Goal: Understand process/instructions: Learn about a topic

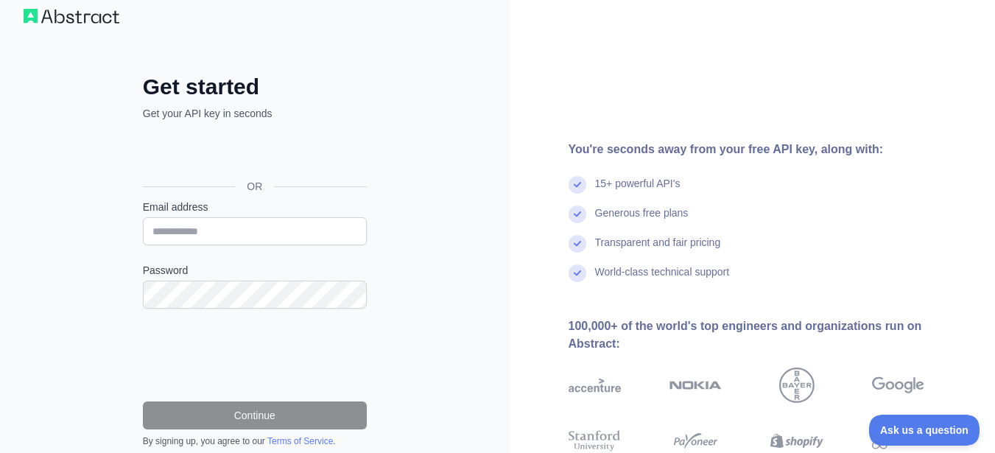
scroll to position [21, 0]
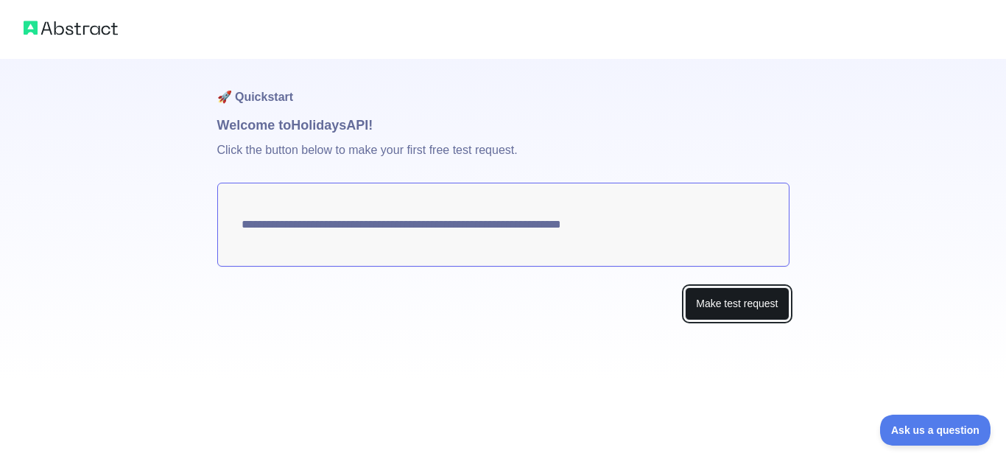
click at [747, 303] on button "Make test request" at bounding box center [737, 303] width 104 height 33
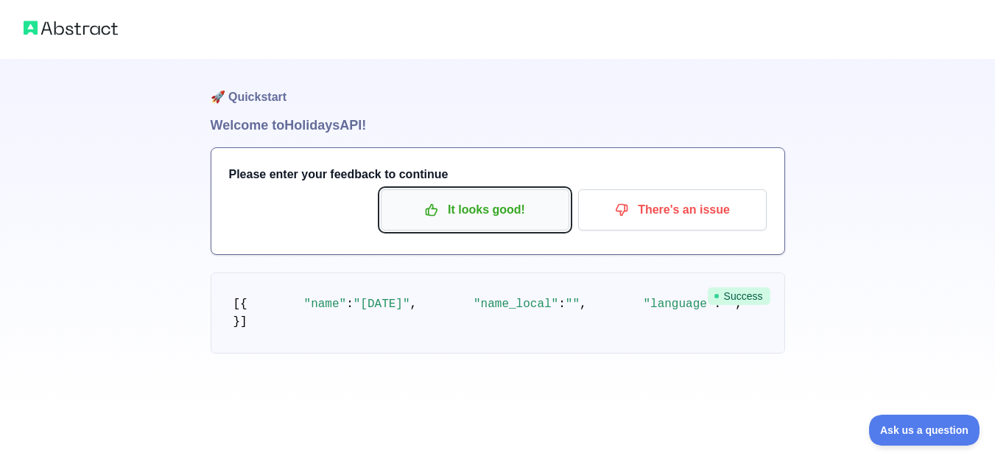
click at [529, 215] on p "It looks good!" at bounding box center [475, 209] width 166 height 25
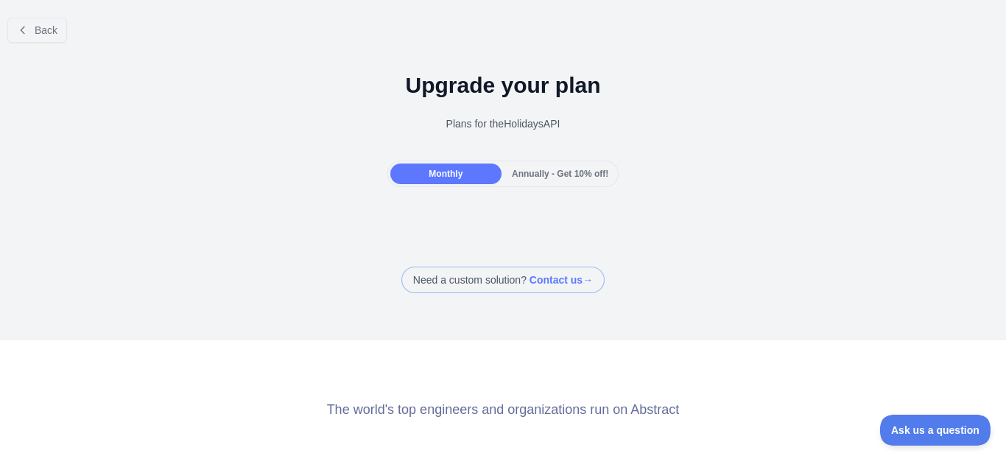
click at [527, 177] on span "Annually - Get 10% off!" at bounding box center [560, 174] width 96 height 10
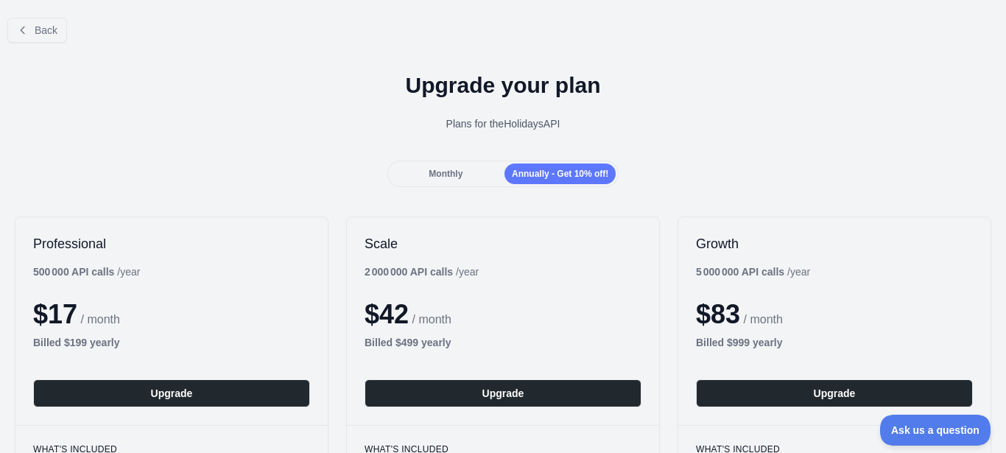
click at [446, 169] on span "Monthly" at bounding box center [446, 174] width 34 height 10
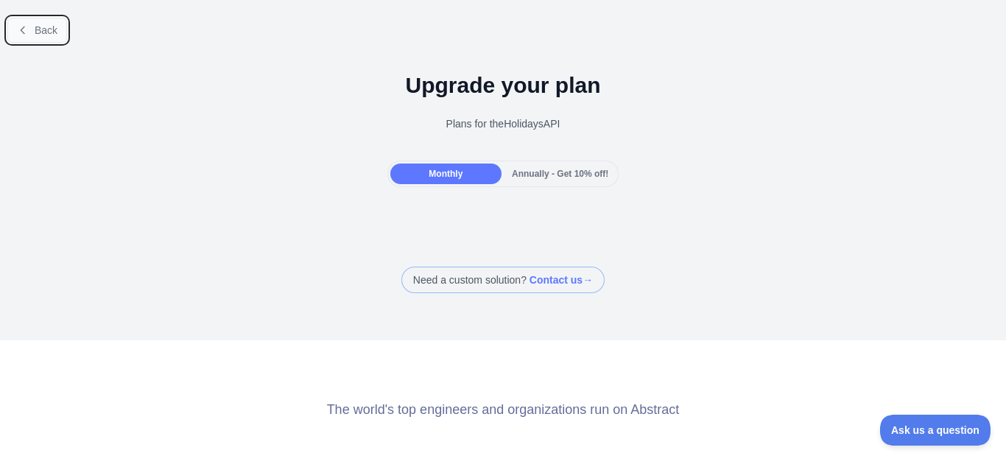
click at [26, 32] on icon at bounding box center [23, 30] width 12 height 12
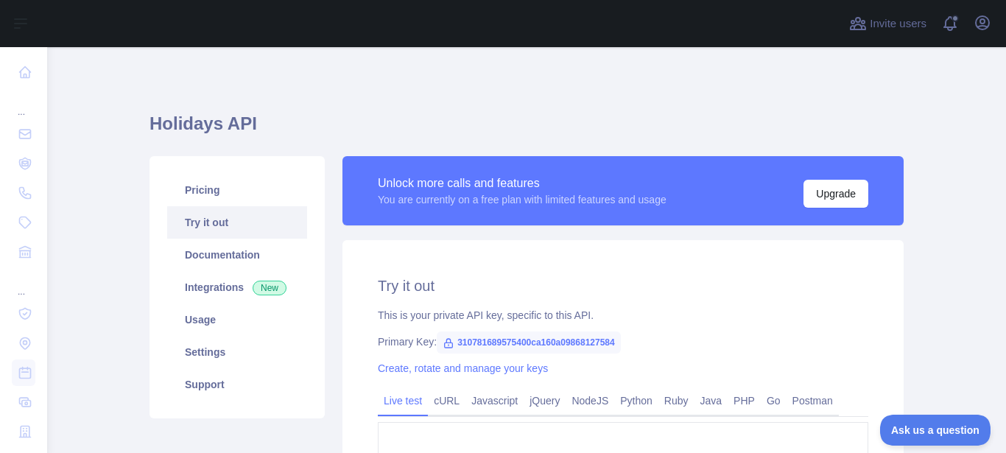
click at [445, 342] on icon at bounding box center [449, 343] width 8 height 9
click at [493, 339] on span "310781689575400ca160a09868127584" at bounding box center [529, 342] width 184 height 22
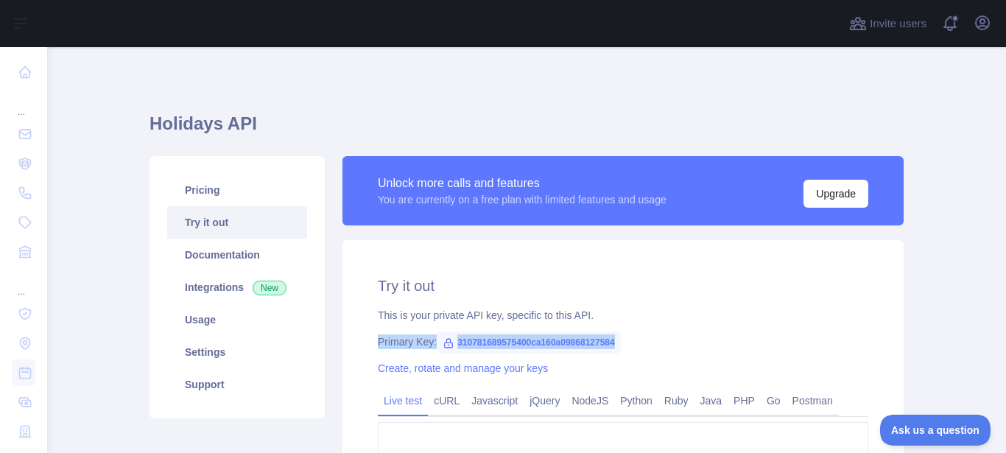
click at [493, 339] on span "310781689575400ca160a09868127584" at bounding box center [529, 342] width 184 height 22
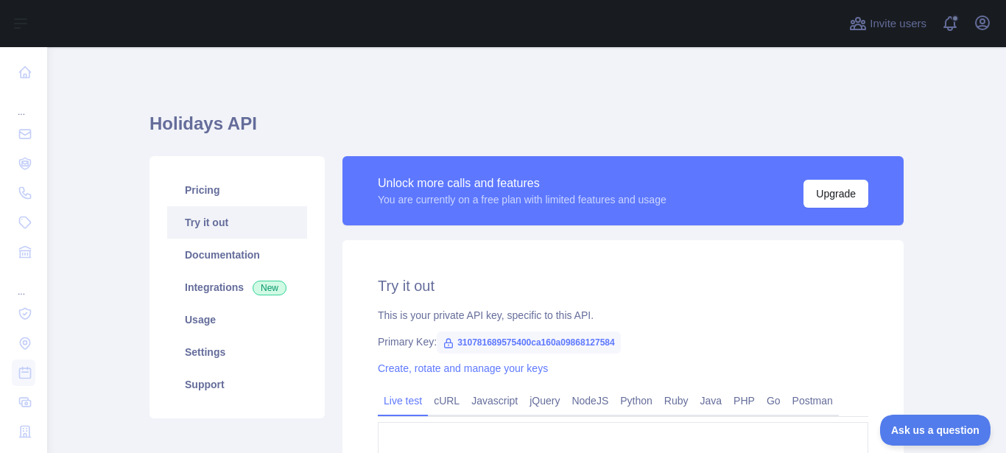
click at [493, 339] on span "310781689575400ca160a09868127584" at bounding box center [529, 342] width 184 height 22
copy span "310781689575400ca160a09868127584"
click at [79, 199] on main "**********" at bounding box center [526, 250] width 959 height 406
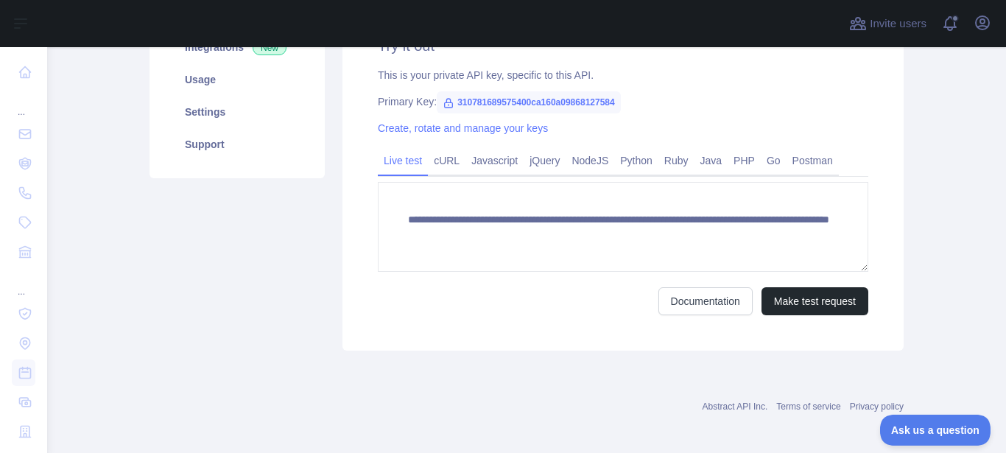
click at [487, 146] on div "**********" at bounding box center [622, 175] width 561 height 350
click at [494, 166] on link "Javascript" at bounding box center [494, 161] width 58 height 24
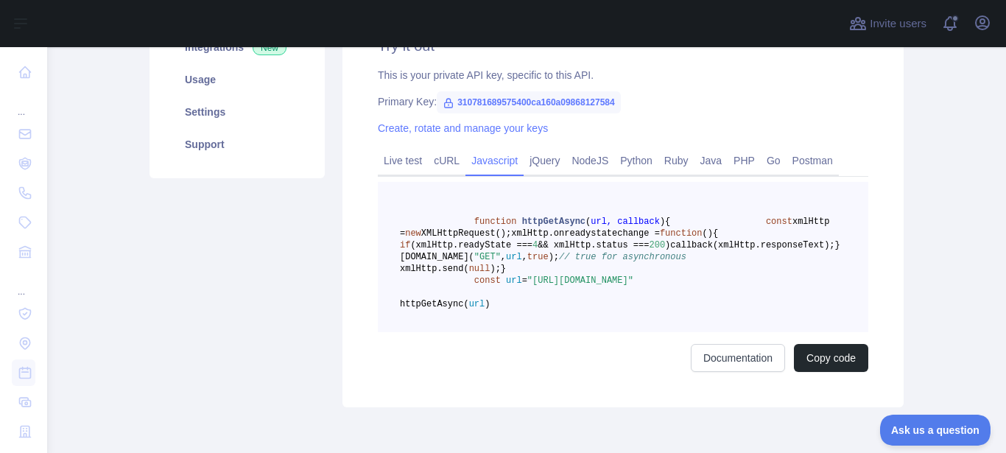
click at [494, 166] on link "Javascript" at bounding box center [494, 161] width 58 height 24
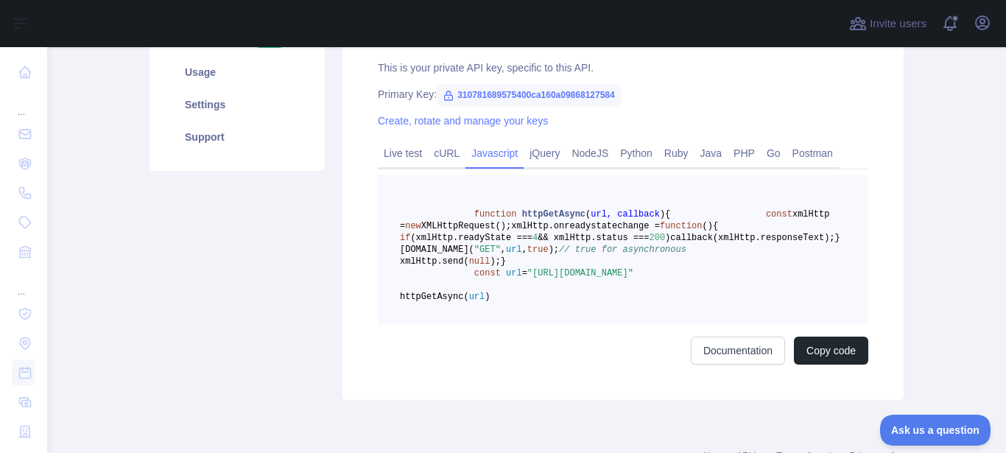
scroll to position [246, 0]
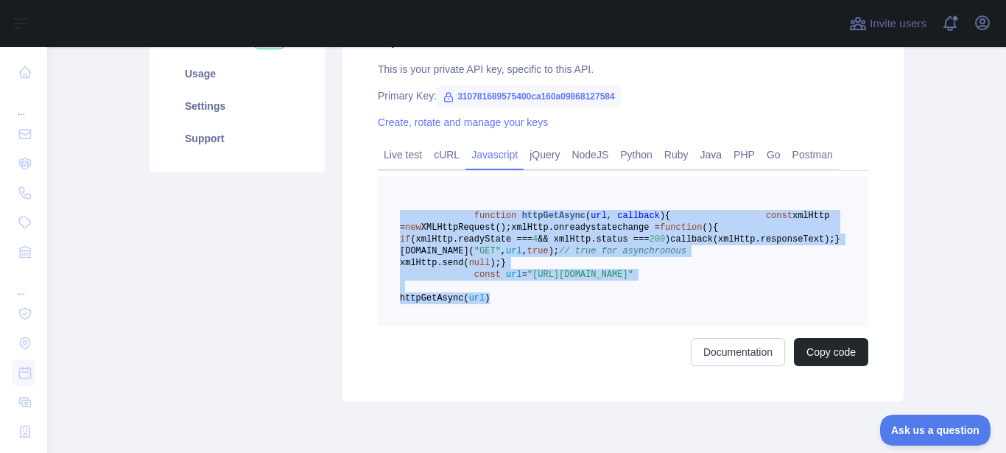
drag, startPoint x: 544, startPoint y: 370, endPoint x: 376, endPoint y: 216, distance: 227.2
click at [378, 216] on pre "function httpGetAsync ( url, callback ) { const xmlHttp = new XMLHttpRequest();…" at bounding box center [623, 251] width 490 height 150
copy code "function httpGetAsync ( url, callback ) { const xmlHttp = new XMLHttpRequest();…"
click at [527, 280] on span ""[URL][DOMAIN_NAME]"" at bounding box center [580, 274] width 106 height 10
drag, startPoint x: 549, startPoint y: 369, endPoint x: 350, endPoint y: 216, distance: 251.0
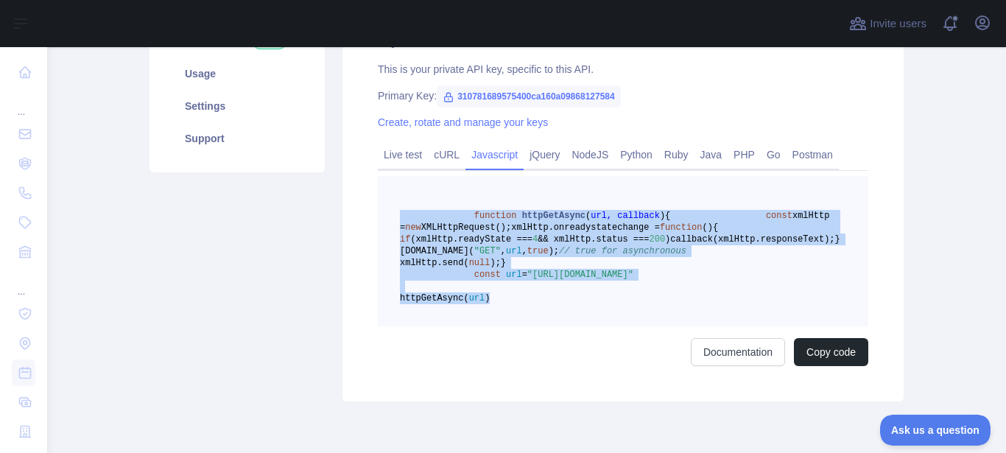
click at [350, 216] on div "Try it out This is your private API key, specific to this API. Primary Key: 310…" at bounding box center [622, 197] width 561 height 407
copy code "function httpGetAsync ( url, callback ) { const xmlHttp = new XMLHttpRequest();…"
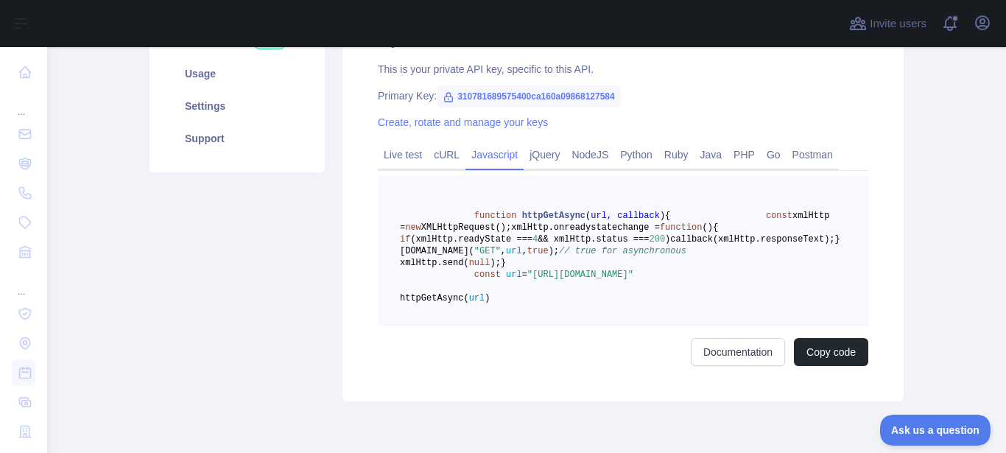
click at [527, 98] on span "310781689575400ca160a09868127584" at bounding box center [529, 96] width 184 height 22
copy span "310781689575400ca160a09868127584"
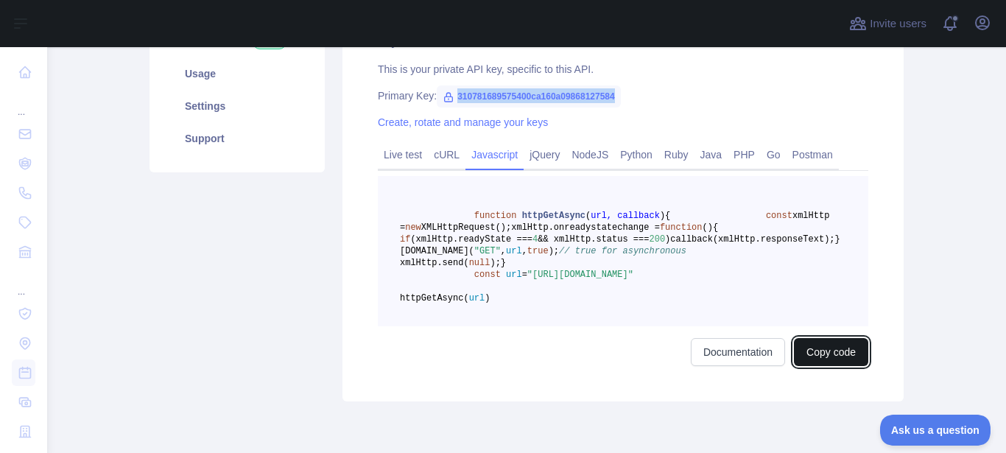
click at [809, 366] on button "Copy code" at bounding box center [831, 352] width 74 height 28
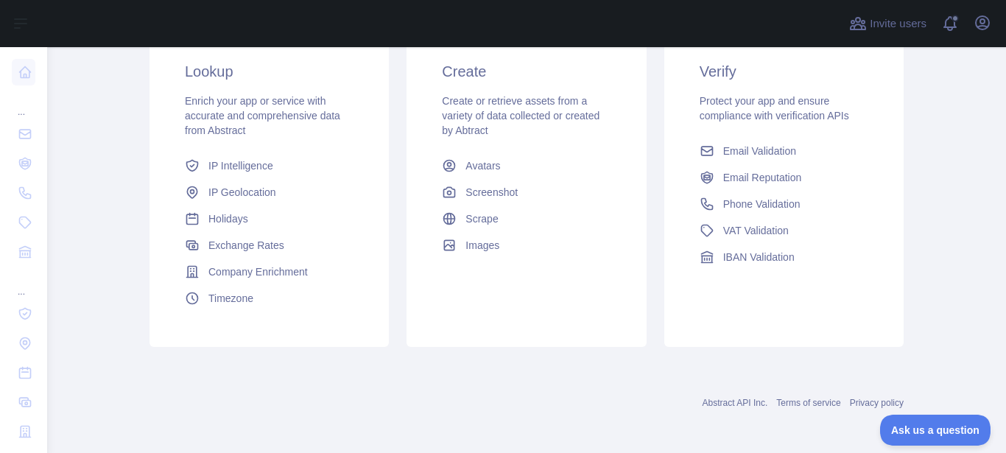
scroll to position [281, 0]
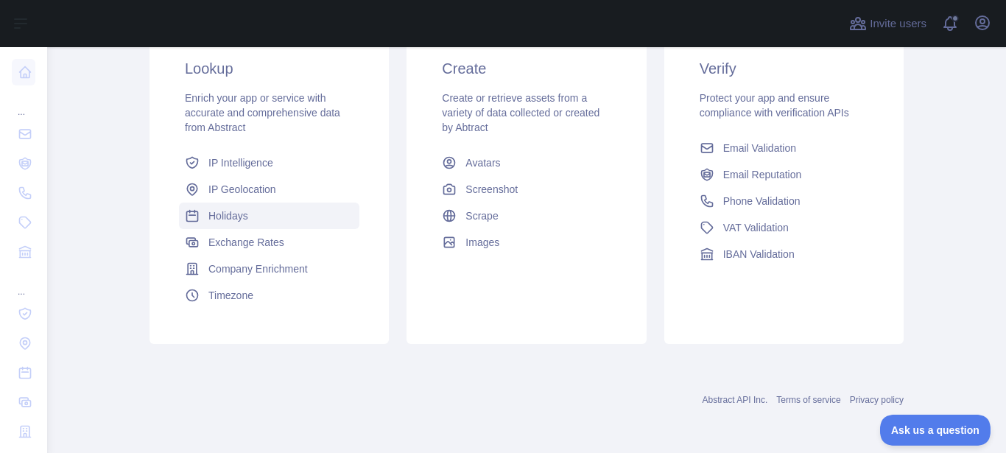
click at [268, 216] on link "Holidays" at bounding box center [269, 215] width 180 height 27
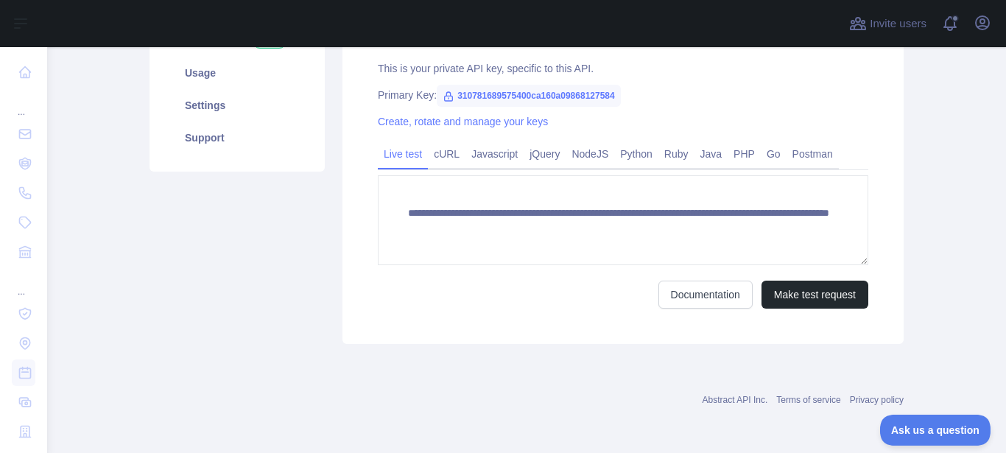
scroll to position [247, 0]
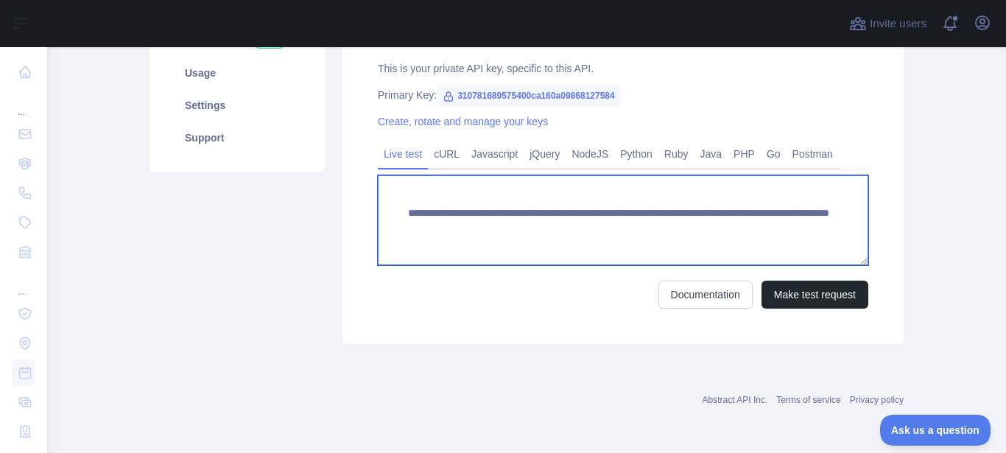
drag, startPoint x: 482, startPoint y: 239, endPoint x: 400, endPoint y: 207, distance: 88.3
click at [400, 207] on textarea "**********" at bounding box center [623, 220] width 490 height 90
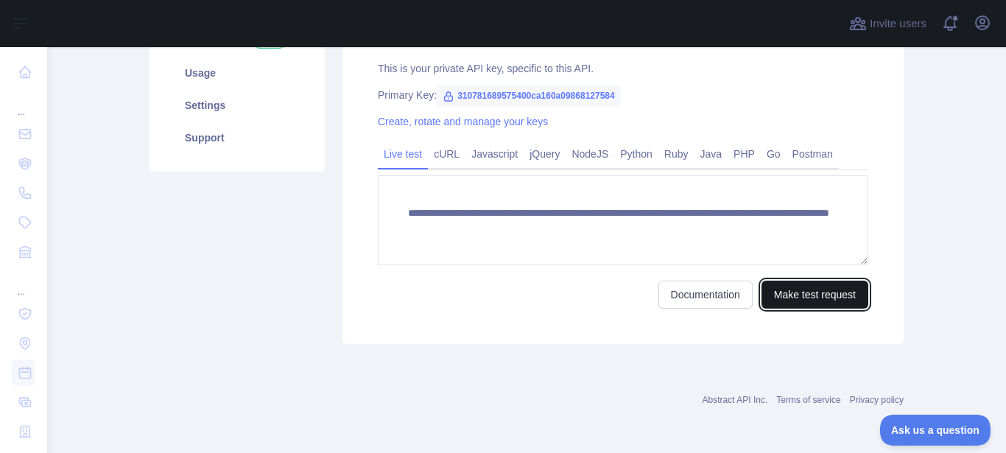
click at [838, 291] on button "Make test request" at bounding box center [814, 295] width 107 height 28
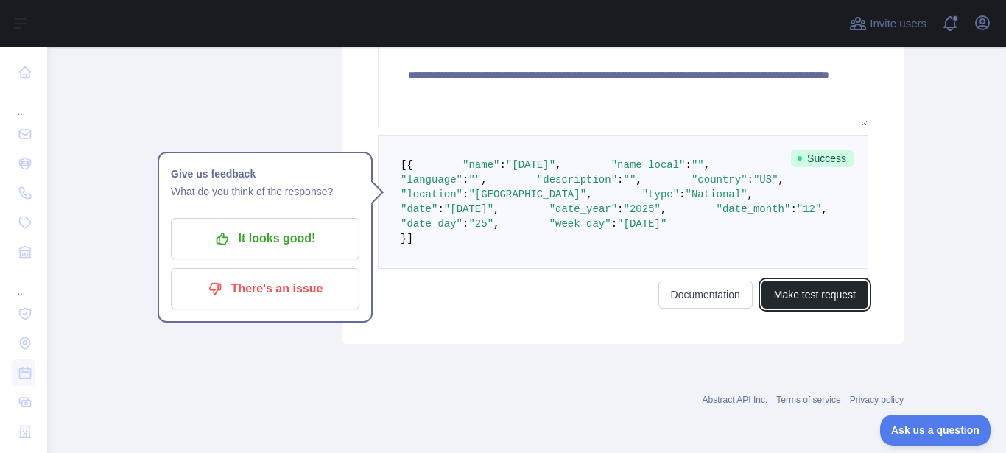
scroll to position [489, 0]
click at [786, 309] on button "Make test request" at bounding box center [814, 295] width 107 height 28
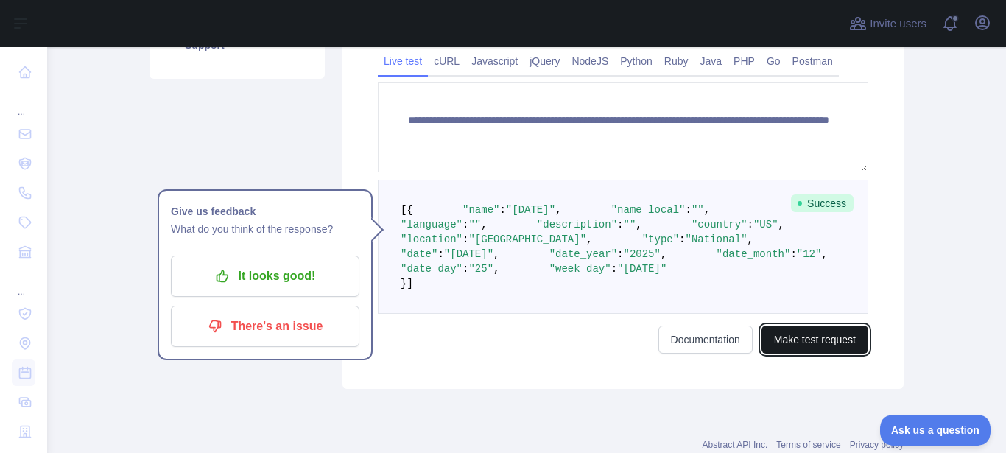
scroll to position [333, 0]
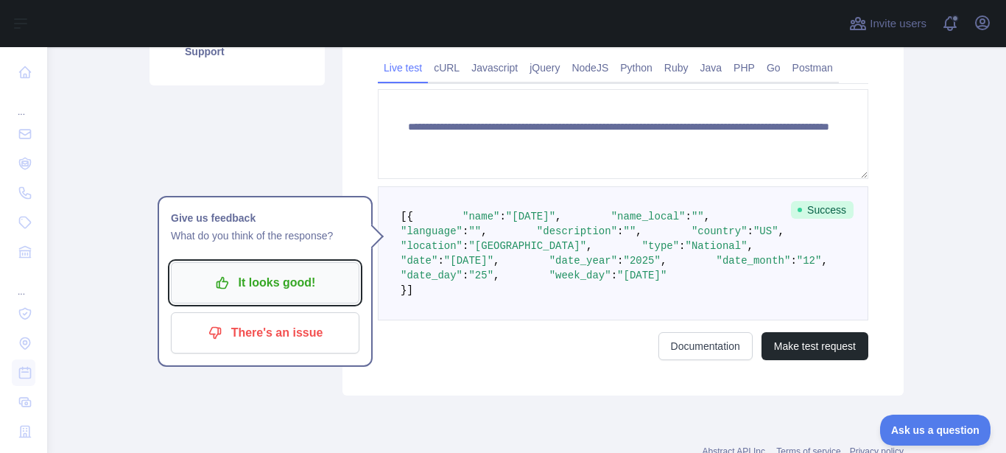
click at [316, 290] on p "It looks good!" at bounding box center [265, 282] width 166 height 25
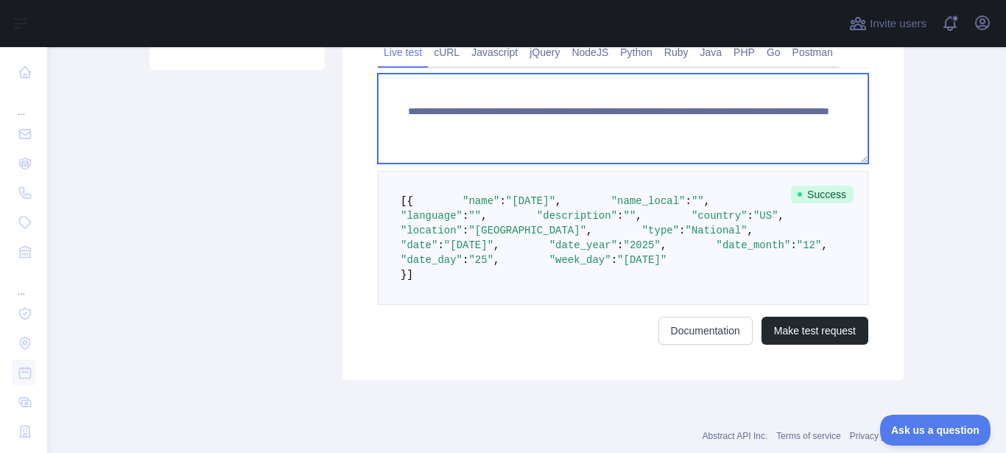
scroll to position [15, 0]
drag, startPoint x: 741, startPoint y: 124, endPoint x: 742, endPoint y: 153, distance: 28.8
click at [742, 153] on textarea "**********" at bounding box center [623, 119] width 490 height 90
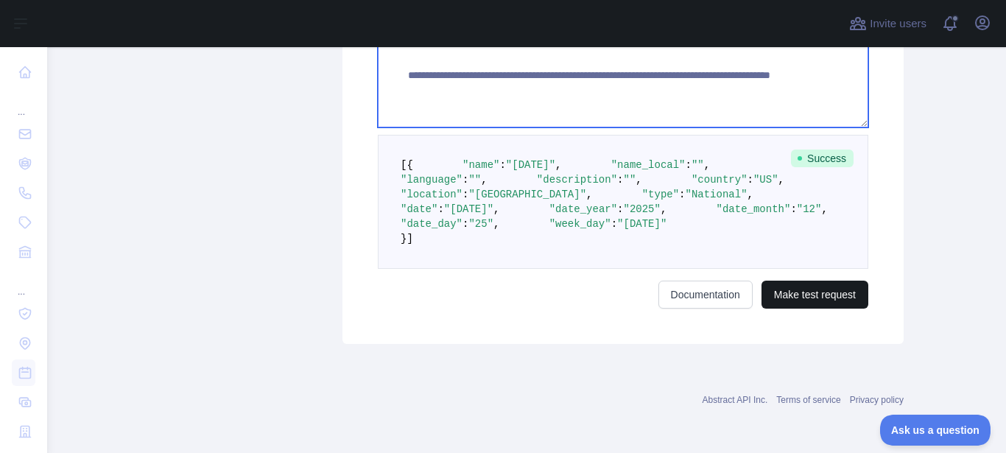
type textarea "**********"
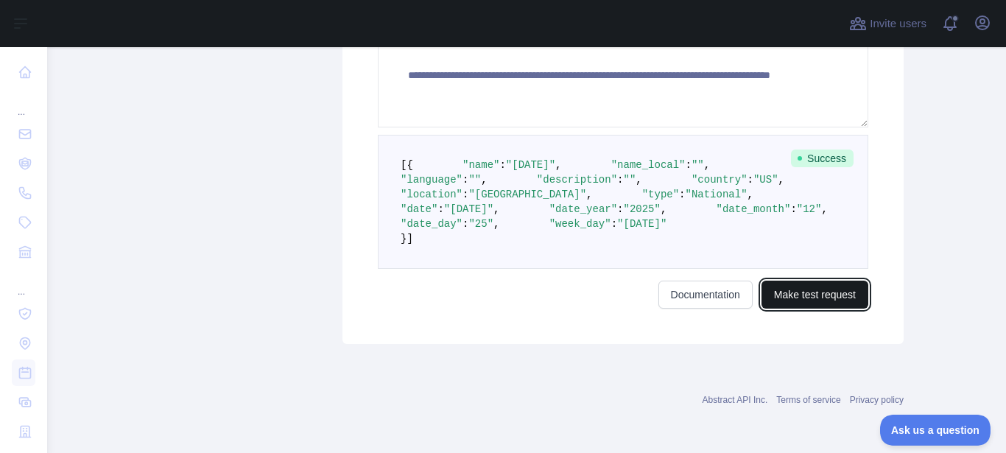
click at [797, 291] on button "Make test request" at bounding box center [814, 295] width 107 height 28
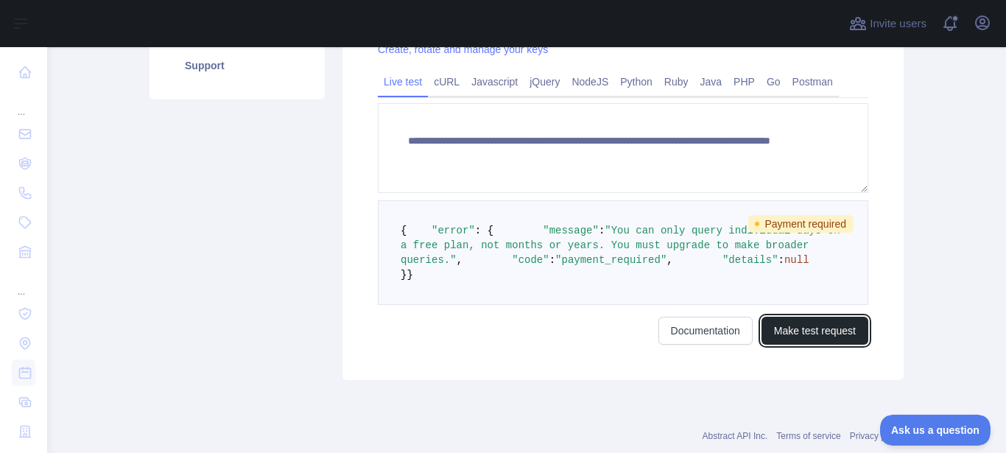
scroll to position [345, 0]
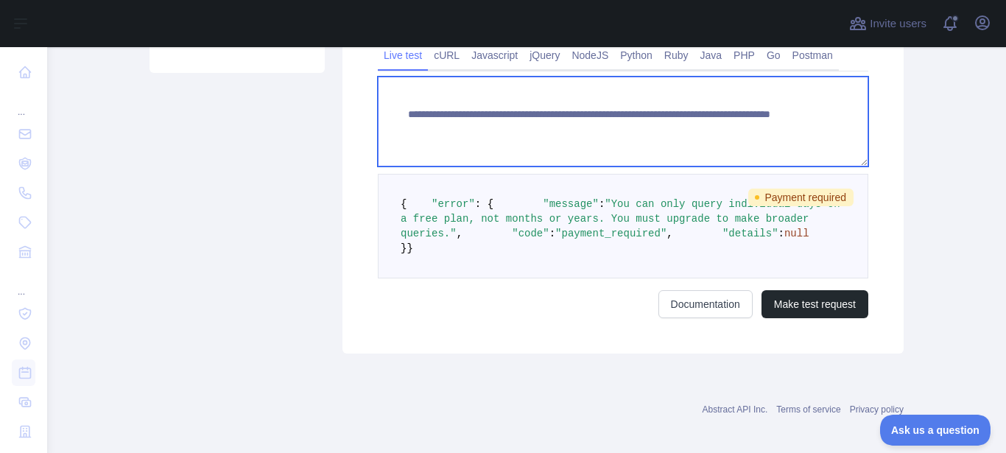
click at [750, 135] on textarea "**********" at bounding box center [623, 122] width 490 height 90
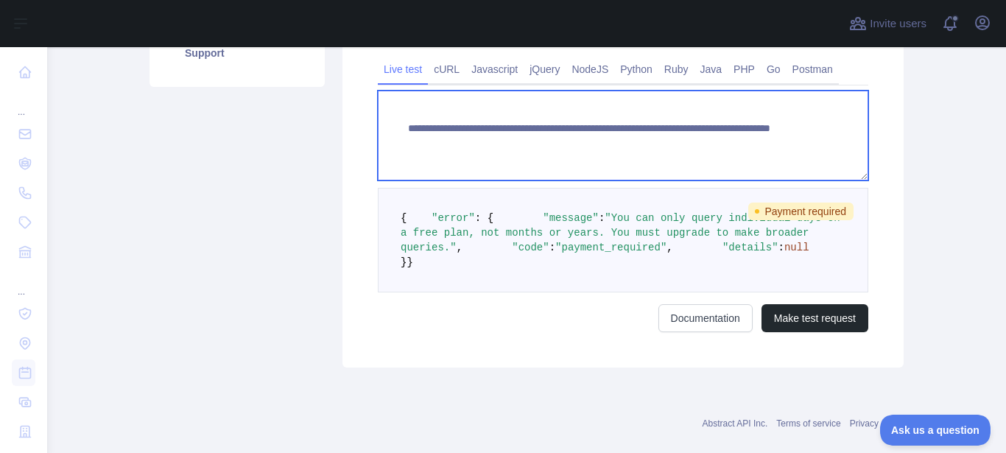
scroll to position [326, 0]
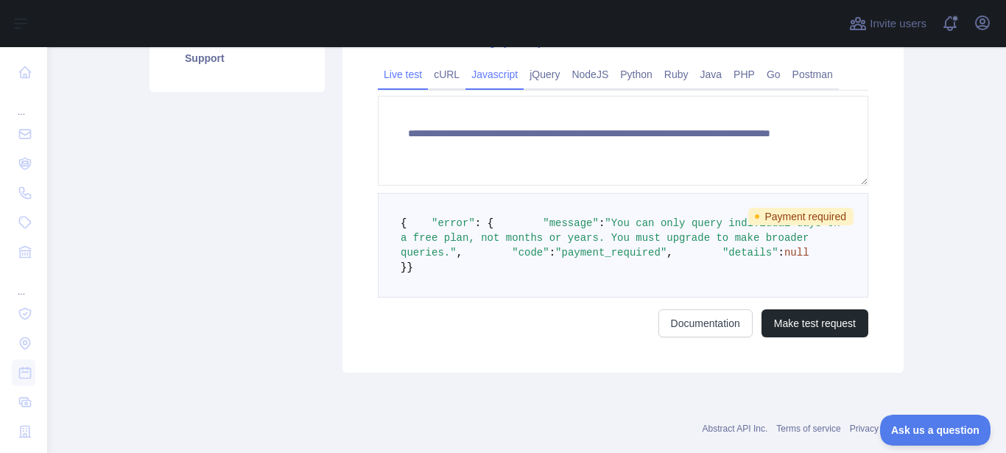
click at [488, 71] on link "Javascript" at bounding box center [494, 75] width 58 height 24
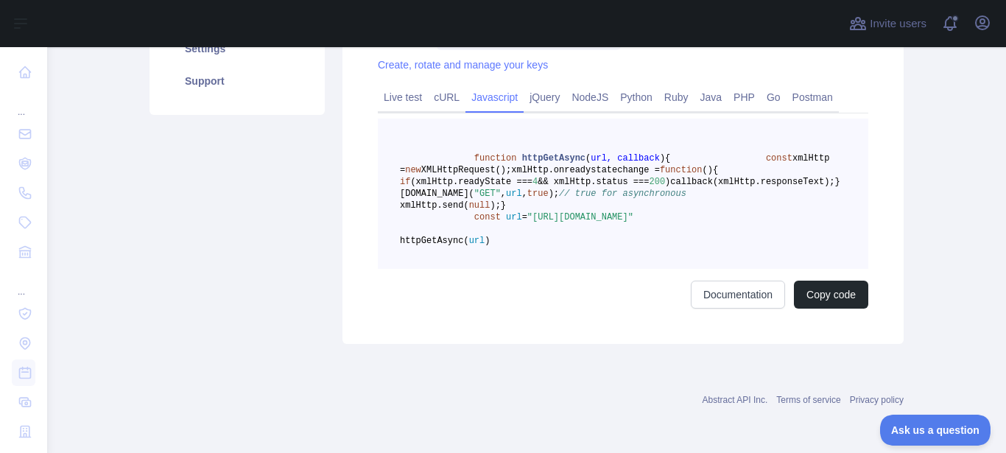
click at [488, 85] on link "Javascript" at bounding box center [494, 97] width 58 height 24
click at [811, 309] on button "Copy code" at bounding box center [831, 295] width 74 height 28
drag, startPoint x: 434, startPoint y: 248, endPoint x: 590, endPoint y: 247, distance: 156.1
click at [590, 222] on span ""[URL][DOMAIN_NAME]"" at bounding box center [580, 217] width 106 height 10
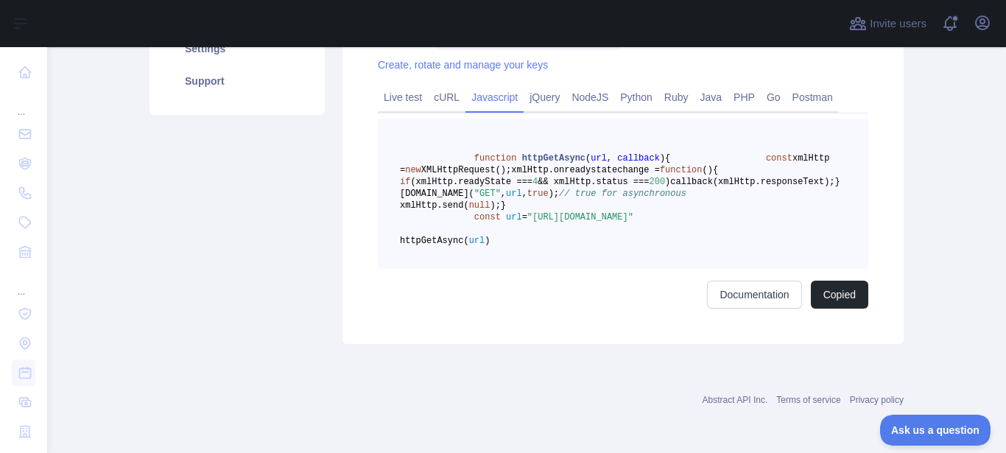
copy span "310781689575400ca160a09868127584"
